Goal: Task Accomplishment & Management: Use online tool/utility

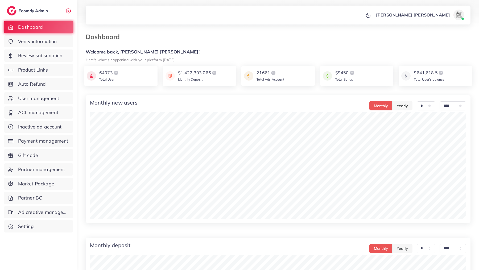
select select "*"
select select "****"
select select "*"
select select "****"
select select "*"
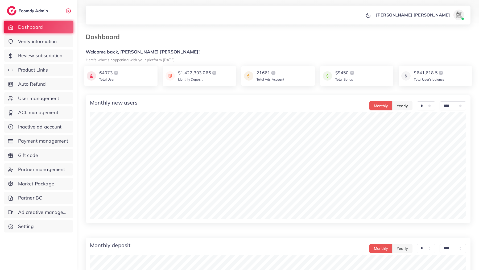
select select "****"
click at [32, 82] on span "Auto Refund" at bounding box center [33, 84] width 28 height 7
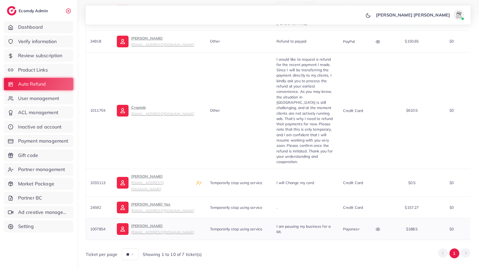
click at [376, 227] on icon "button" at bounding box center [377, 229] width 4 height 4
drag, startPoint x: 384, startPoint y: 204, endPoint x: 320, endPoint y: 203, distance: 63.8
click at [320, 205] on div "payoneer email [EMAIL_ADDRESS][DOMAIN_NAME]" at bounding box center [357, 211] width 82 height 13
copy p "[EMAIL_ADDRESS][DOMAIN_NAME]"
click at [291, 205] on div "." at bounding box center [305, 207] width 58 height 5
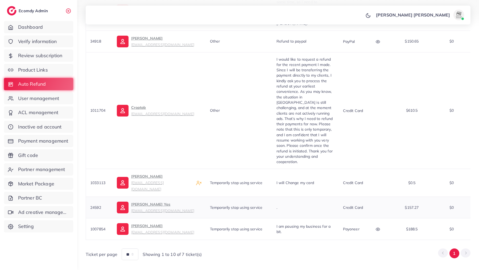
drag, startPoint x: 91, startPoint y: 195, endPoint x: 105, endPoint y: 195, distance: 14.1
click at [105, 197] on td "24592" at bounding box center [99, 208] width 27 height 22
copy span "24592"
drag, startPoint x: 89, startPoint y: 217, endPoint x: 110, endPoint y: 217, distance: 20.5
click at [110, 218] on td "1007854" at bounding box center [99, 229] width 27 height 22
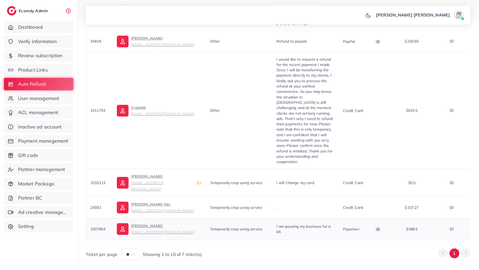
copy span "1007854"
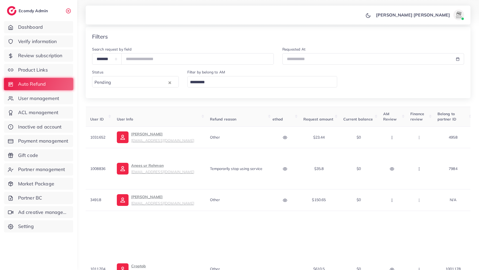
scroll to position [0, 81]
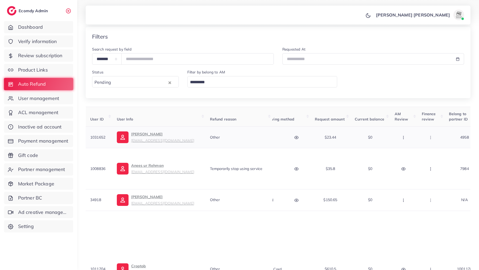
click at [401, 139] on icon "button" at bounding box center [403, 137] width 4 height 4
click at [402, 168] on circle "button" at bounding box center [402, 168] width 1 height 1
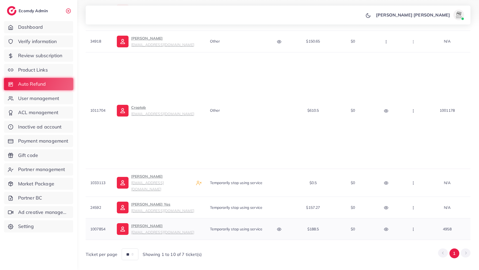
scroll to position [0, 95]
click at [417, 230] on circle "button" at bounding box center [417, 230] width 0 height 0
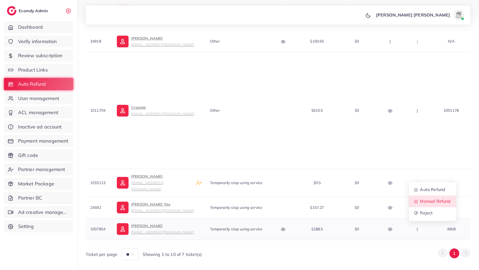
click at [420, 198] on span "Manual Refund" at bounding box center [435, 200] width 31 height 5
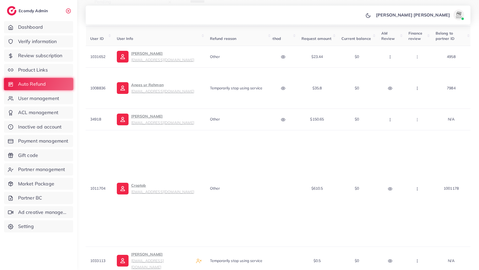
scroll to position [157, 0]
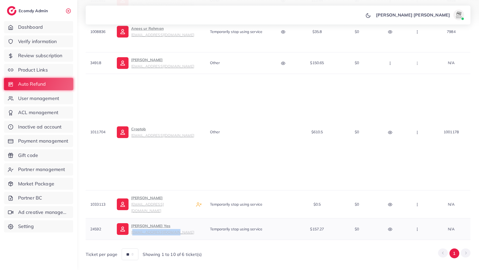
drag, startPoint x: 175, startPoint y: 220, endPoint x: 131, endPoint y: 222, distance: 44.2
click at [131, 223] on div "Noor [PERSON_NAME] Yas [EMAIL_ADDRESS][DOMAIN_NAME]" at bounding box center [158, 229] width 85 height 13
copy small "[EMAIL_ADDRESS][DOMAIN_NAME]"
click at [417, 227] on icon "button" at bounding box center [417, 229] width 4 height 4
click at [423, 198] on span "Manual Refund" at bounding box center [435, 200] width 31 height 5
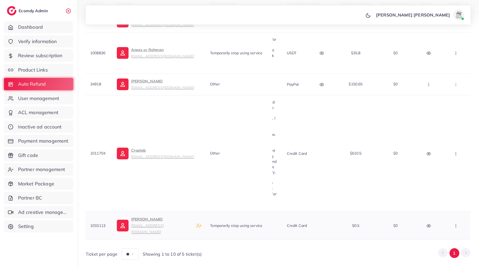
scroll to position [0, 59]
drag, startPoint x: 174, startPoint y: 219, endPoint x: 130, endPoint y: 219, distance: 43.9
click at [130, 219] on div "[PERSON_NAME] [EMAIL_ADDRESS][DOMAIN_NAME]" at bounding box center [158, 225] width 85 height 19
copy small "[EMAIL_ADDRESS][DOMAIN_NAME]"
click at [454, 224] on icon "button" at bounding box center [453, 226] width 4 height 4
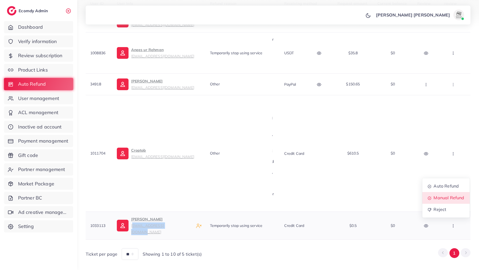
click at [447, 195] on span "Manual Refund" at bounding box center [448, 197] width 31 height 5
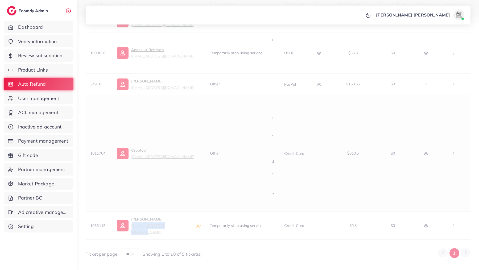
scroll to position [114, 0]
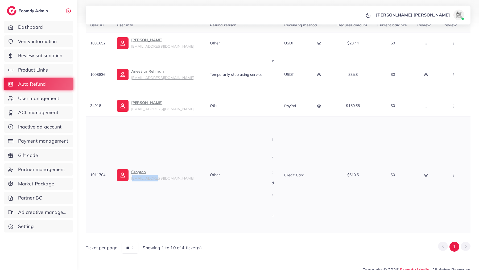
drag, startPoint x: 168, startPoint y: 175, endPoint x: 157, endPoint y: 174, distance: 11.8
click at [156, 174] on div "Croptob [EMAIL_ADDRESS][DOMAIN_NAME]" at bounding box center [158, 175] width 85 height 13
drag, startPoint x: 172, startPoint y: 173, endPoint x: 131, endPoint y: 175, distance: 41.2
click at [131, 175] on div "Croptob [EMAIL_ADDRESS][DOMAIN_NAME]" at bounding box center [158, 175] width 85 height 13
copy small "[EMAIL_ADDRESS][DOMAIN_NAME]"
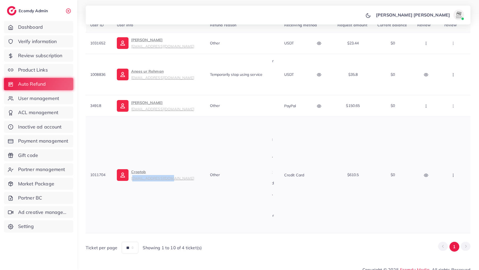
click at [451, 175] on button "button" at bounding box center [453, 175] width 19 height 12
click at [442, 202] on link "Manual Refund" at bounding box center [445, 203] width 47 height 12
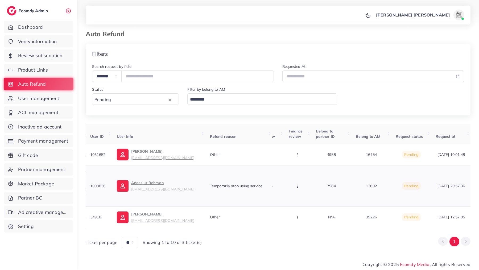
scroll to position [0, 0]
